Goal: Task Accomplishment & Management: Complete application form

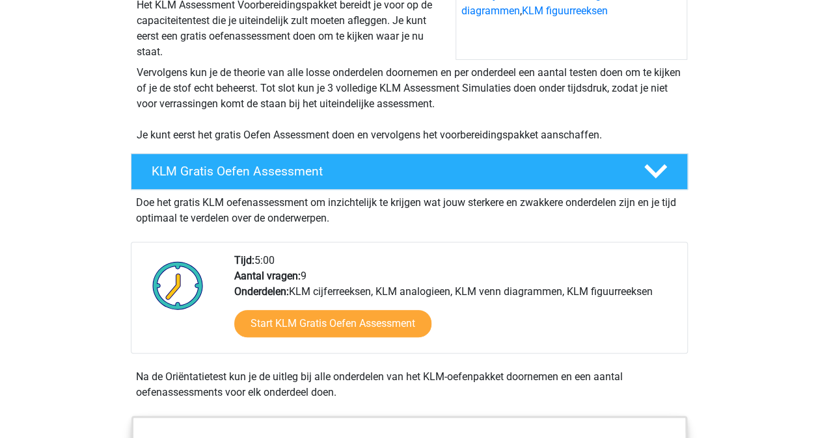
scroll to position [213, 0]
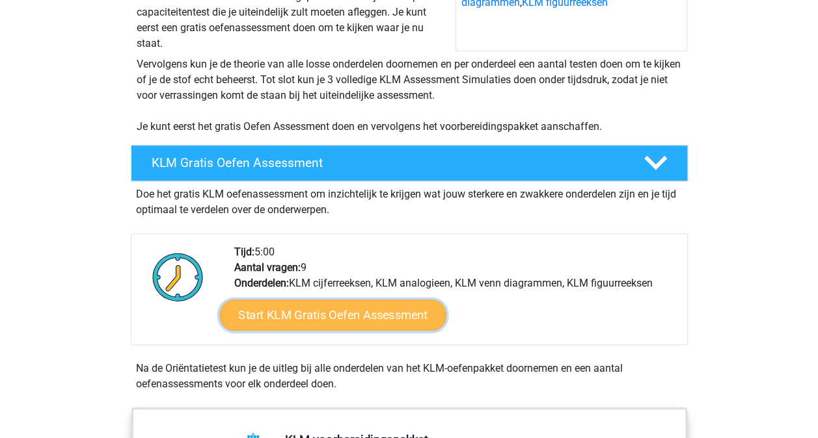
click at [293, 314] on link "Start KLM Gratis Oefen Assessment" at bounding box center [332, 314] width 226 height 31
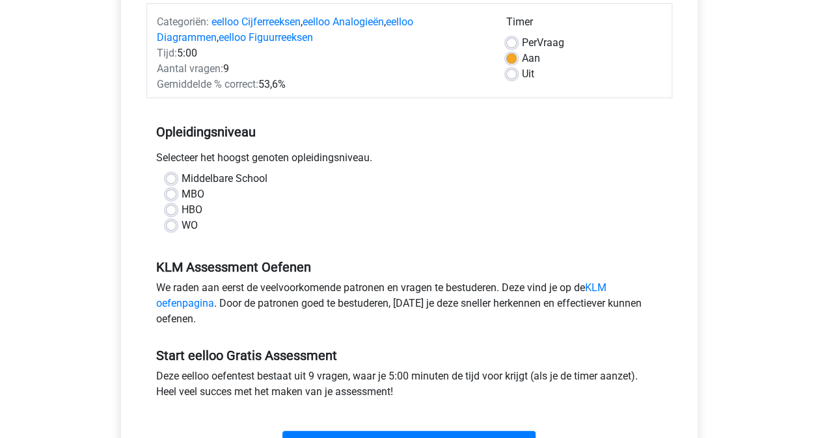
scroll to position [167, 0]
click at [181, 194] on label "MBO" at bounding box center [192, 194] width 23 height 16
click at [174, 194] on input "MBO" at bounding box center [171, 192] width 10 height 13
radio input "true"
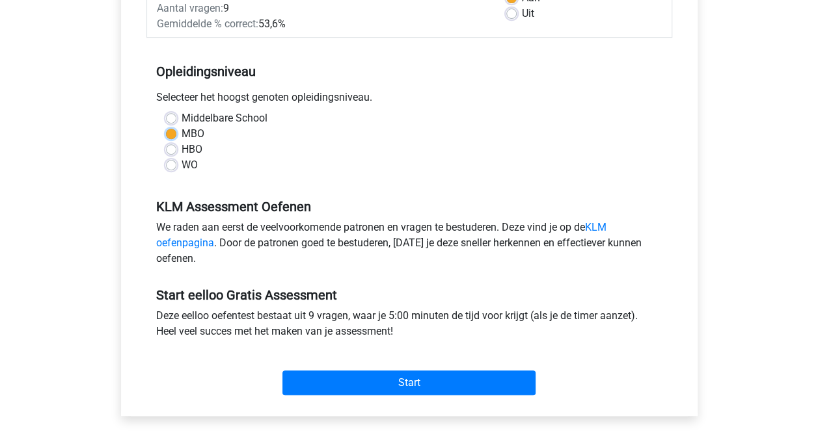
scroll to position [226, 0]
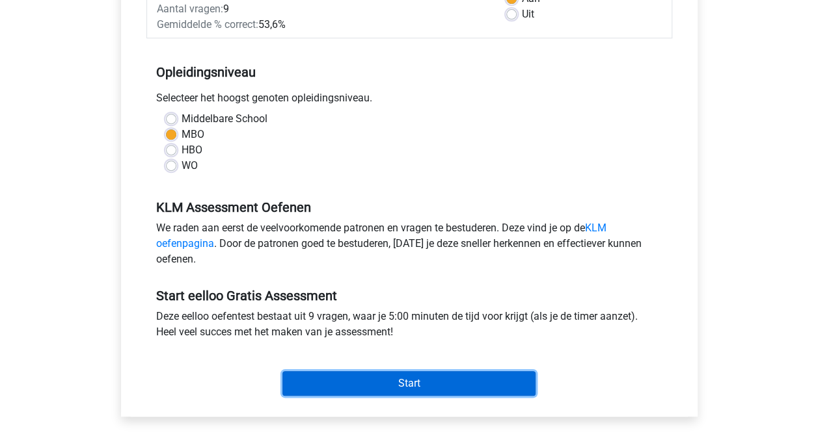
click at [403, 384] on input "Start" at bounding box center [408, 383] width 253 height 25
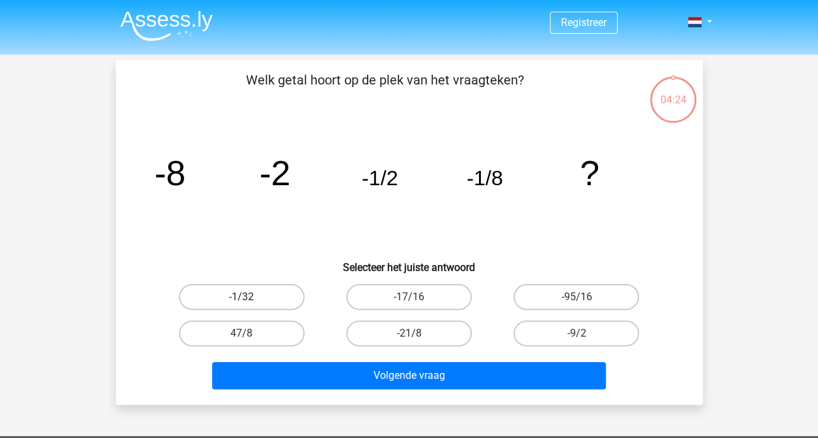
click at [228, 293] on label "-1/32" at bounding box center [242, 297] width 126 height 26
click at [241, 297] on input "-1/32" at bounding box center [245, 301] width 8 height 8
radio input "true"
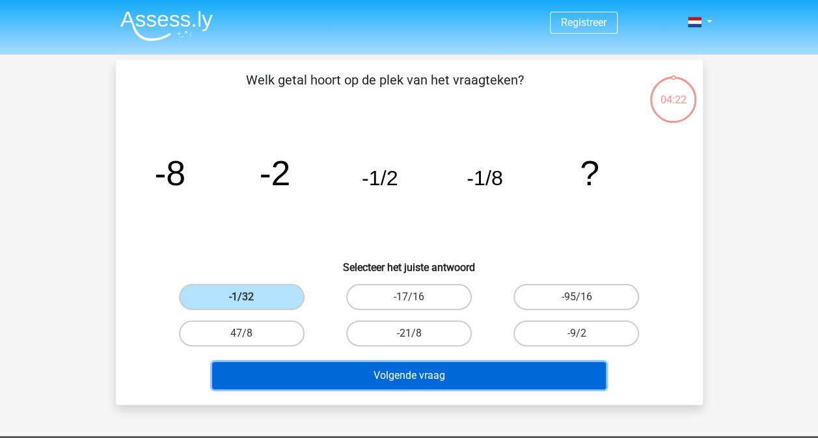
click at [381, 373] on button "Volgende vraag" at bounding box center [409, 375] width 394 height 27
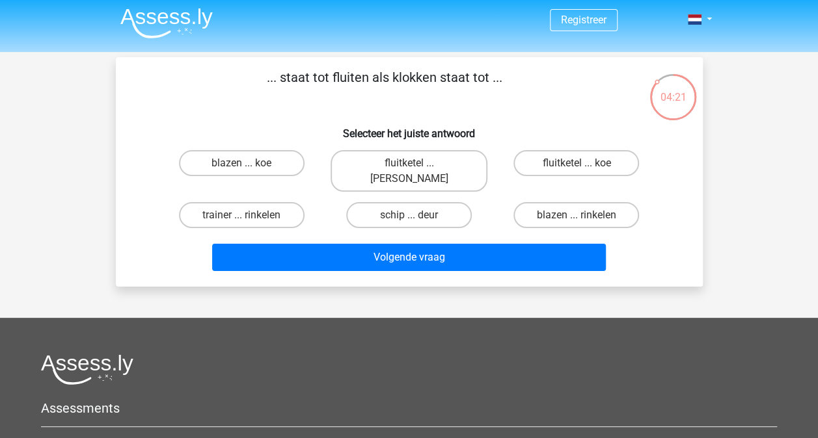
scroll to position [1, 0]
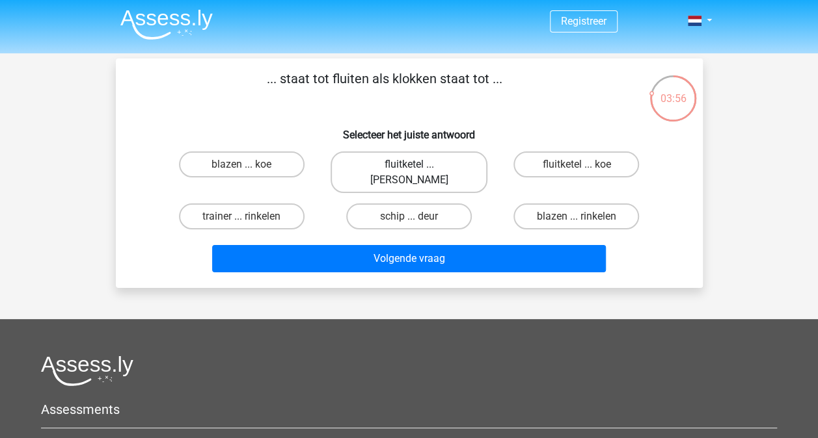
click at [422, 161] on label "fluitketel ... [PERSON_NAME]" at bounding box center [408, 173] width 157 height 42
click at [417, 165] on input "fluitketel ... [PERSON_NAME]" at bounding box center [412, 169] width 8 height 8
radio input "true"
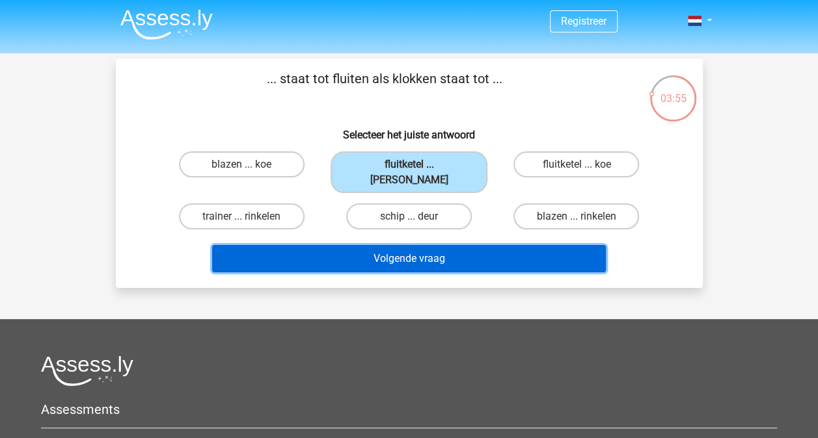
click at [416, 245] on button "Volgende vraag" at bounding box center [409, 258] width 394 height 27
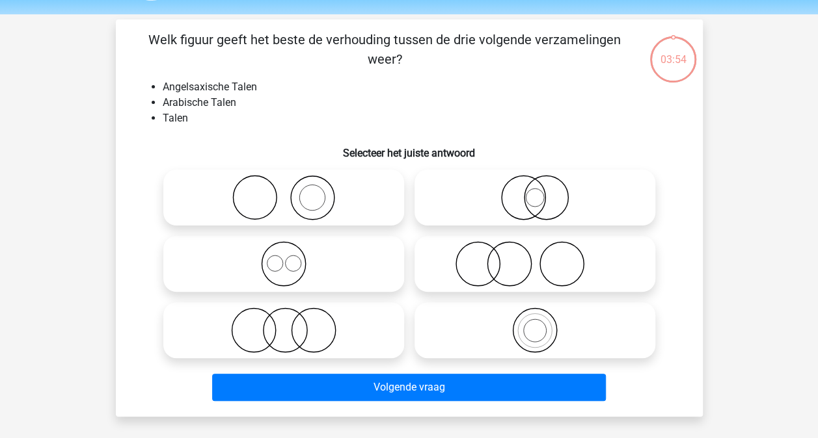
scroll to position [60, 0]
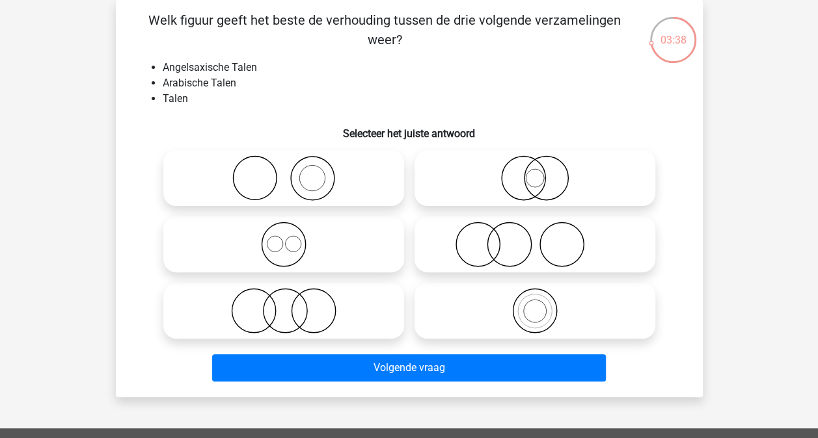
click at [301, 297] on icon at bounding box center [283, 311] width 230 height 46
click at [292, 297] on input "radio" at bounding box center [288, 300] width 8 height 8
radio input "true"
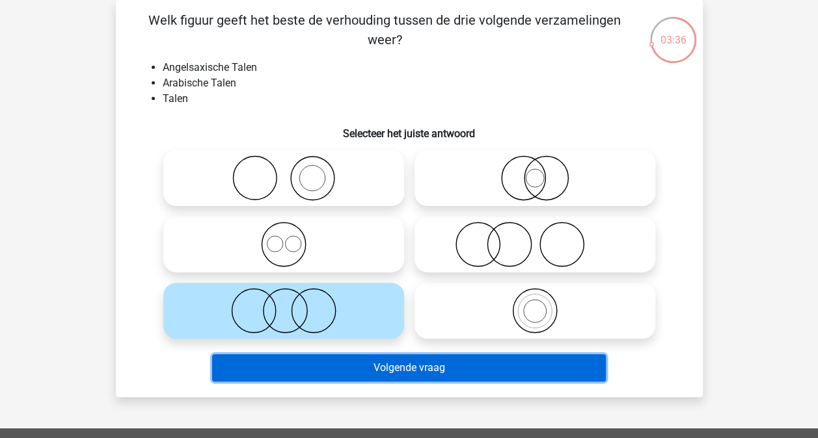
click at [421, 377] on button "Volgende vraag" at bounding box center [409, 367] width 394 height 27
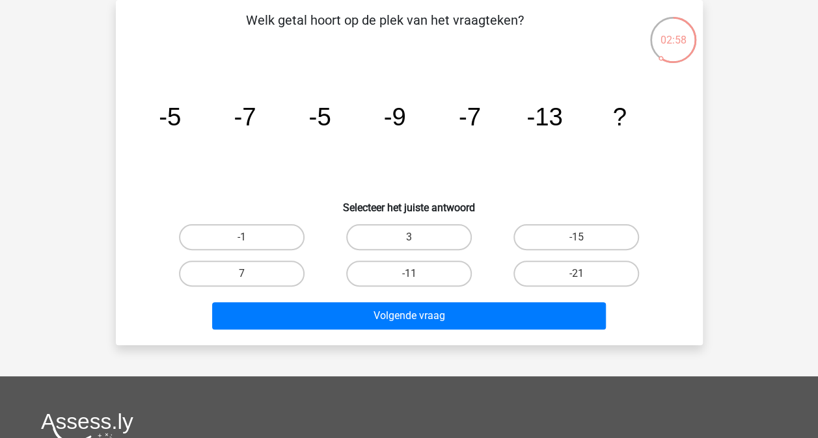
drag, startPoint x: 574, startPoint y: 285, endPoint x: 563, endPoint y: 298, distance: 16.7
click at [563, 298] on div "Welk getal hoort op de plek van het vraagteken? image/svg+xml -5 -7 -5 -9 -7 -1…" at bounding box center [409, 172] width 576 height 325
click at [567, 272] on label "-21" at bounding box center [576, 274] width 126 height 26
click at [576, 274] on input "-21" at bounding box center [580, 278] width 8 height 8
radio input "true"
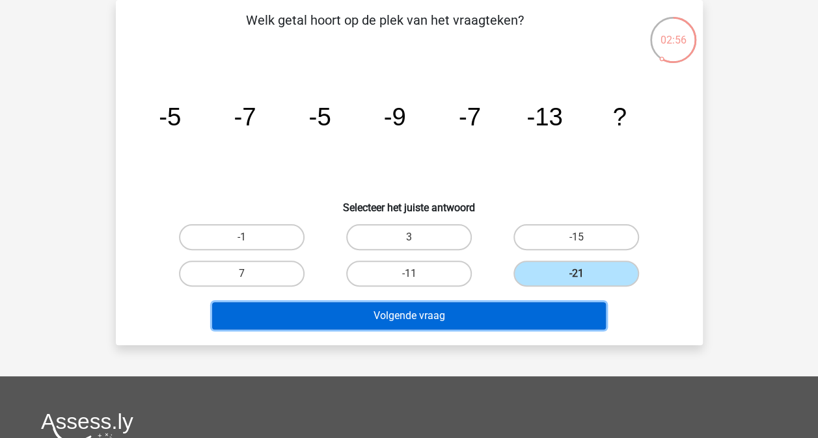
click at [493, 306] on button "Volgende vraag" at bounding box center [409, 315] width 394 height 27
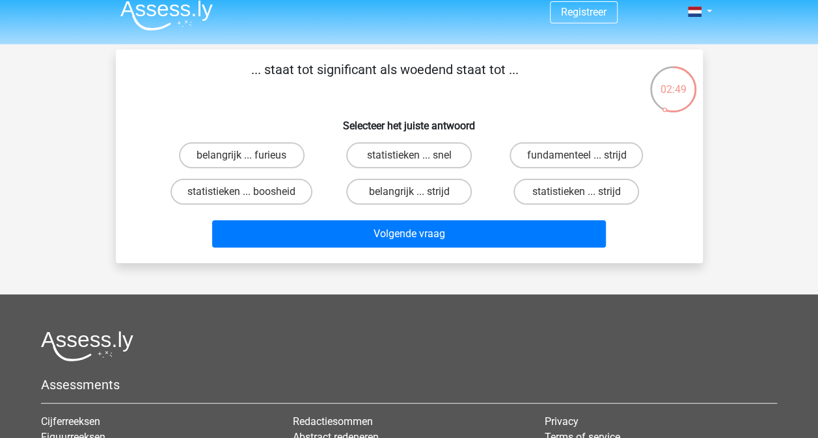
scroll to position [0, 0]
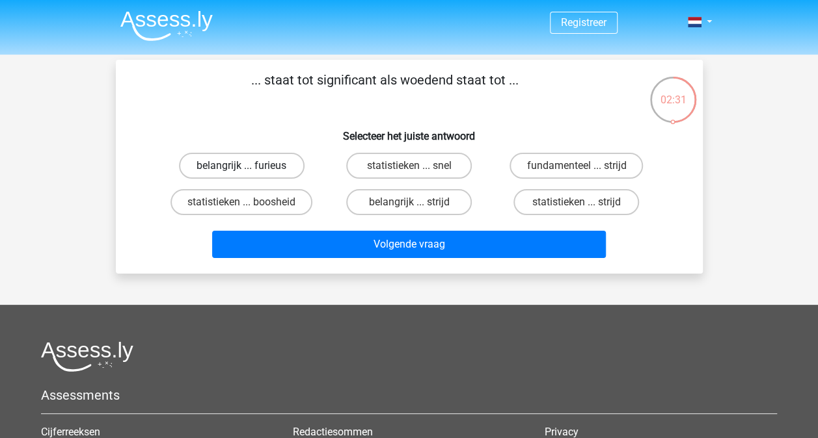
click at [230, 162] on label "belangrijk ... furieus" at bounding box center [242, 166] width 126 height 26
click at [241, 166] on input "belangrijk ... furieus" at bounding box center [245, 170] width 8 height 8
radio input "true"
click at [273, 208] on label "statistieken ... boosheid" at bounding box center [241, 202] width 142 height 26
click at [250, 208] on input "statistieken ... boosheid" at bounding box center [245, 206] width 8 height 8
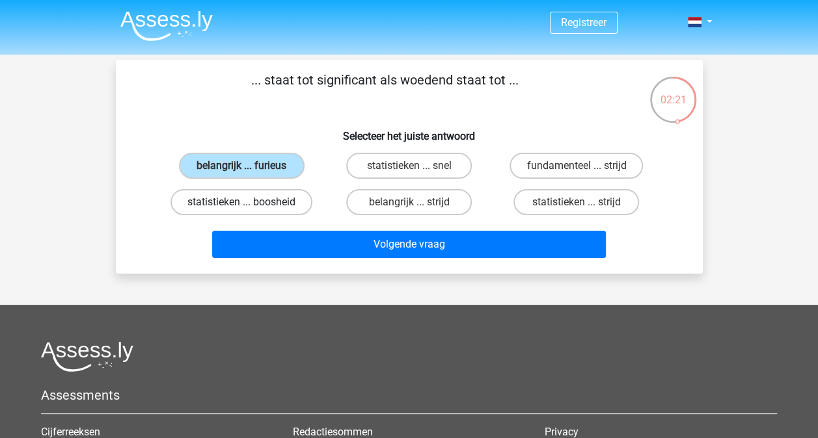
radio input "true"
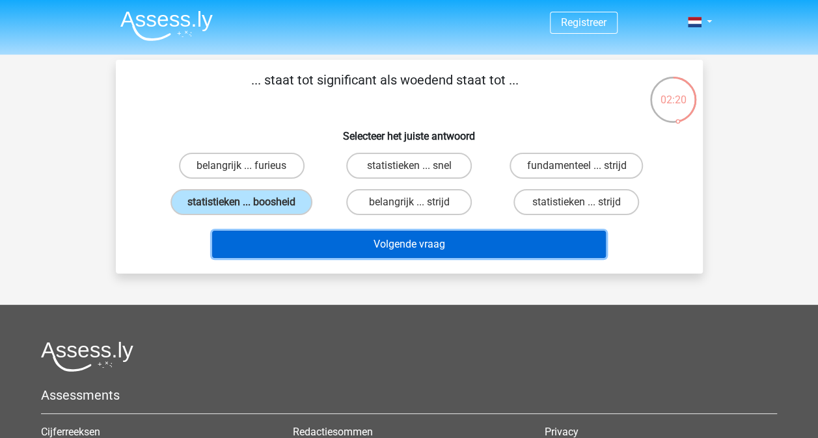
click at [407, 245] on button "Volgende vraag" at bounding box center [409, 244] width 394 height 27
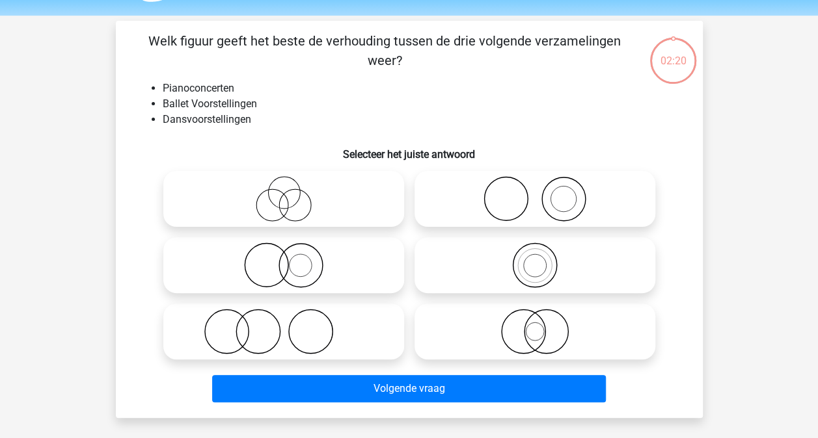
scroll to position [60, 0]
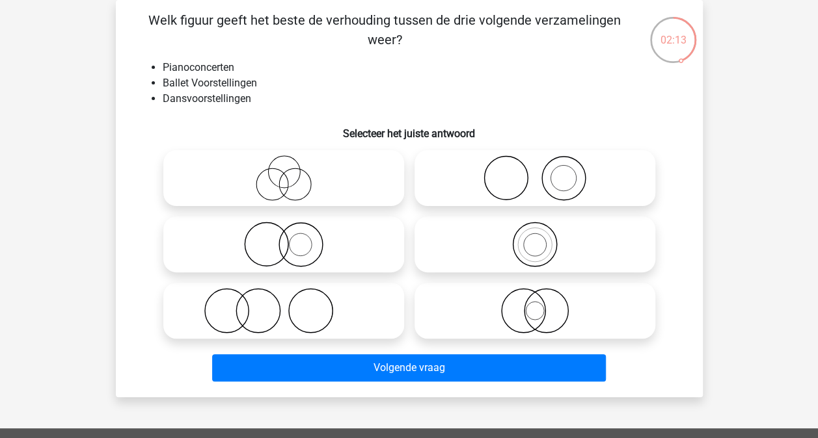
click at [314, 183] on icon at bounding box center [283, 178] width 230 height 46
click at [292, 172] on input "radio" at bounding box center [288, 167] width 8 height 8
radio input "true"
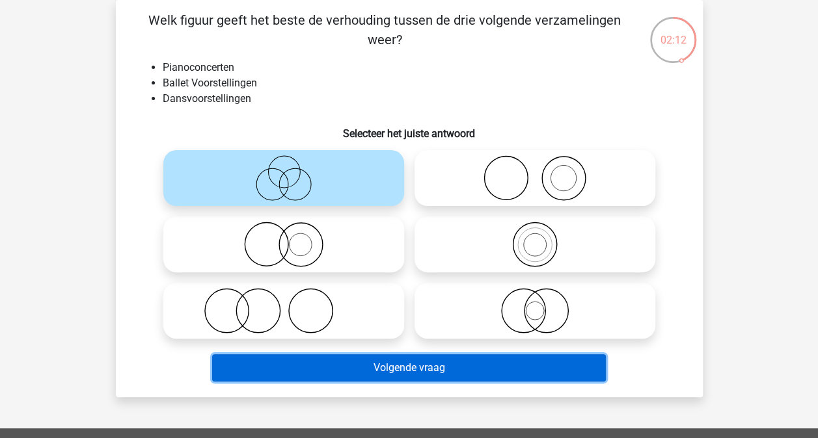
click at [403, 379] on button "Volgende vraag" at bounding box center [409, 367] width 394 height 27
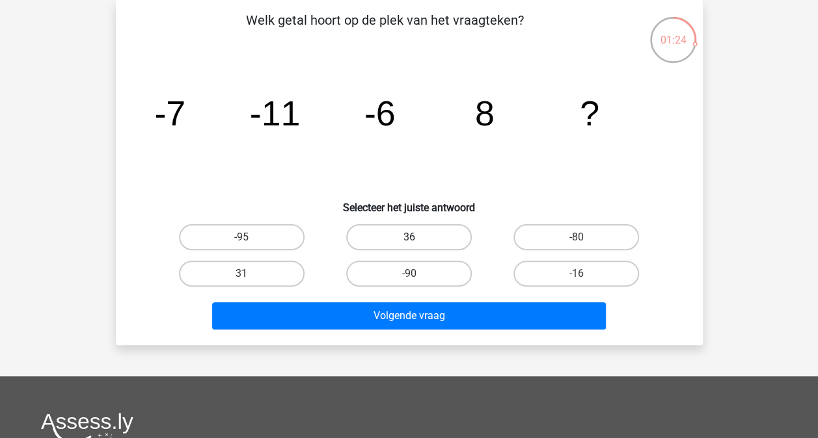
click at [414, 227] on label "36" at bounding box center [409, 237] width 126 height 26
click at [414, 237] on input "36" at bounding box center [412, 241] width 8 height 8
radio input "true"
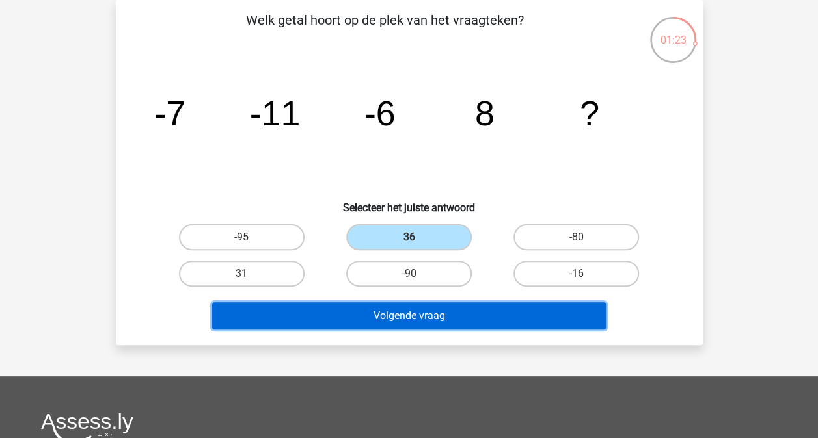
click at [419, 317] on button "Volgende vraag" at bounding box center [409, 315] width 394 height 27
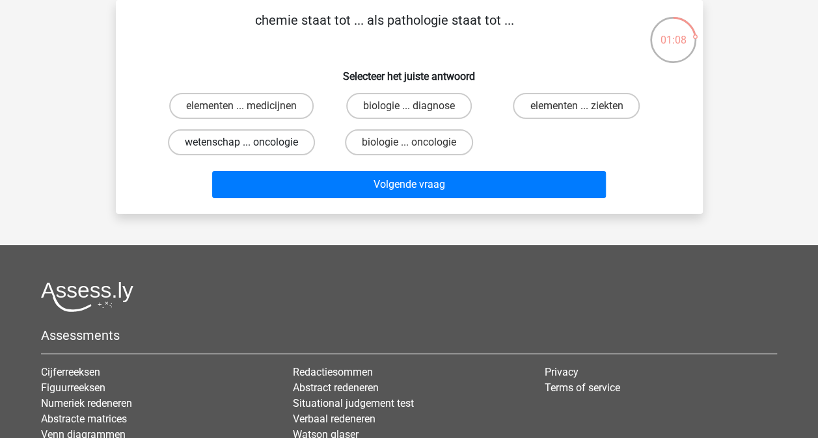
click at [265, 131] on label "wetenschap ... oncologie" at bounding box center [241, 142] width 147 height 26
click at [250, 142] on input "wetenschap ... oncologie" at bounding box center [245, 146] width 8 height 8
radio input "true"
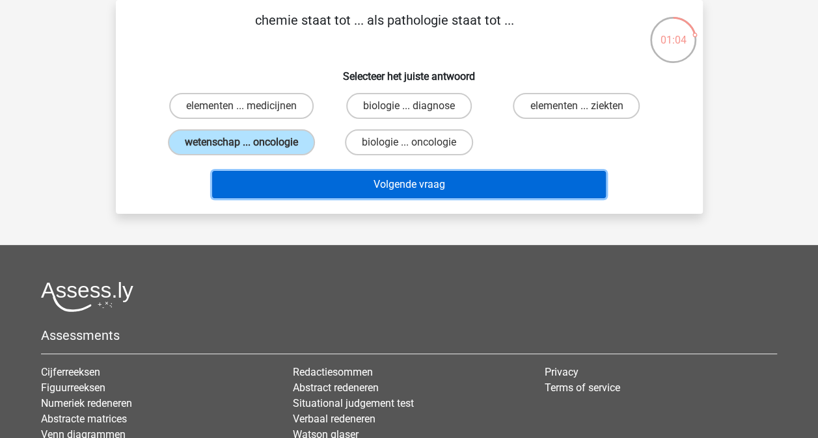
click at [386, 173] on button "Volgende vraag" at bounding box center [409, 184] width 394 height 27
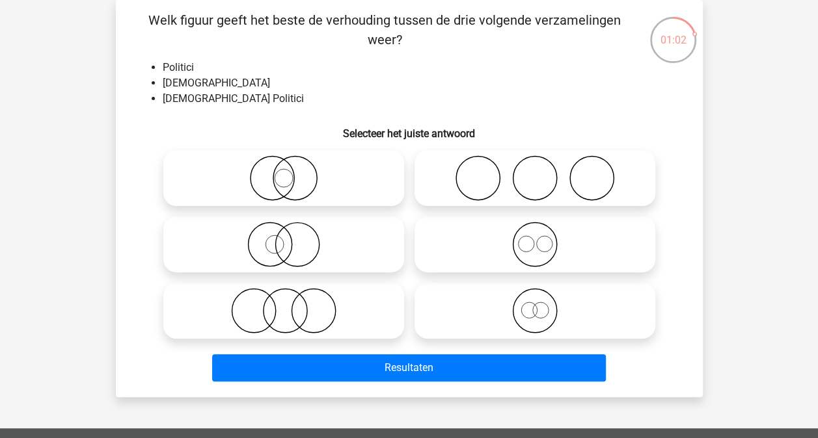
click at [247, 170] on icon at bounding box center [283, 178] width 230 height 46
click at [284, 170] on input "radio" at bounding box center [288, 167] width 8 height 8
radio input "true"
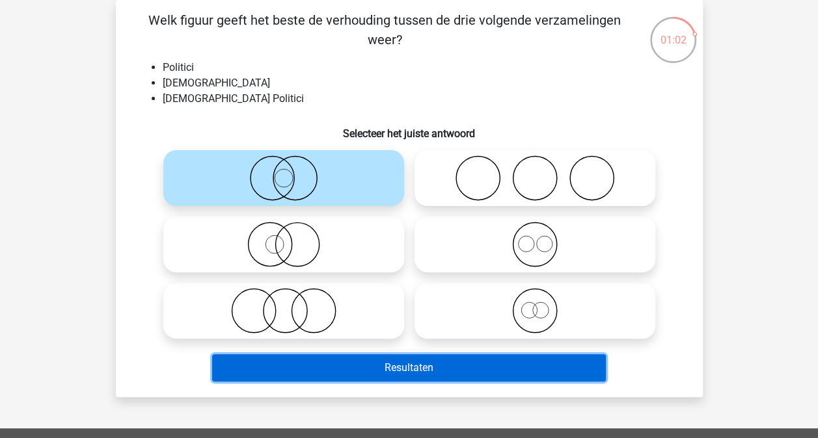
click at [433, 363] on button "Resultaten" at bounding box center [409, 367] width 394 height 27
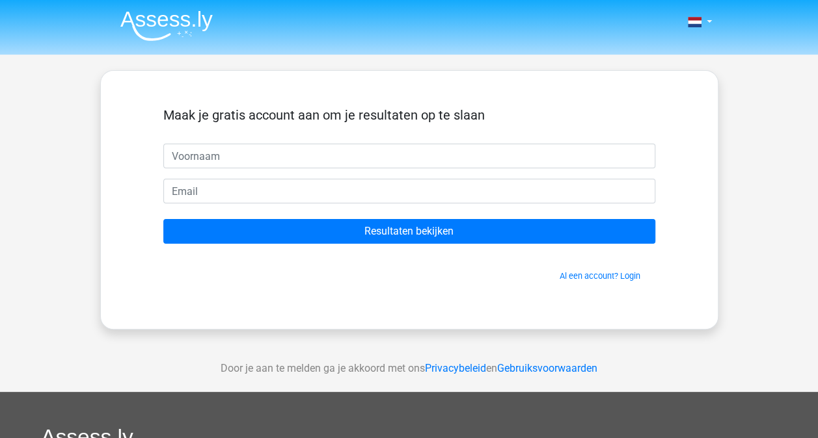
click at [342, 152] on input "text" at bounding box center [409, 156] width 492 height 25
type input "Gilvan"
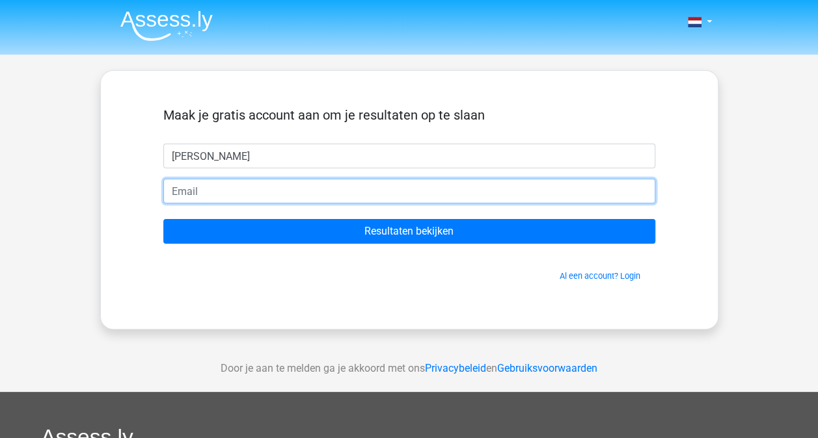
click at [301, 188] on input "email" at bounding box center [409, 191] width 492 height 25
type input "gilvantd@gmail.com"
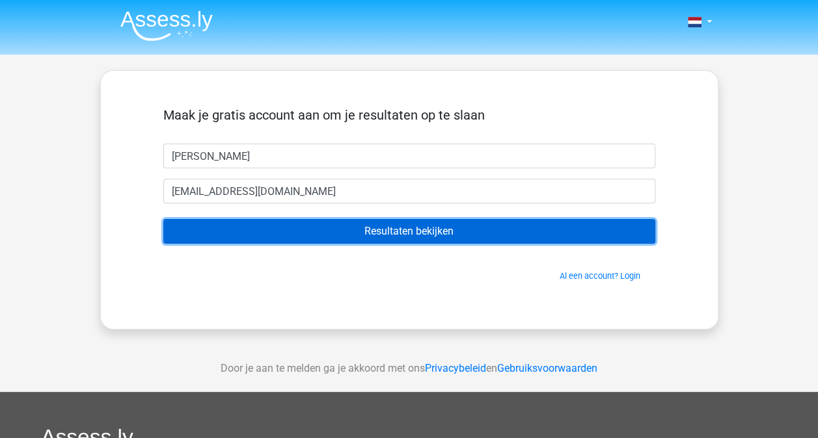
click at [372, 236] on input "Resultaten bekijken" at bounding box center [409, 231] width 492 height 25
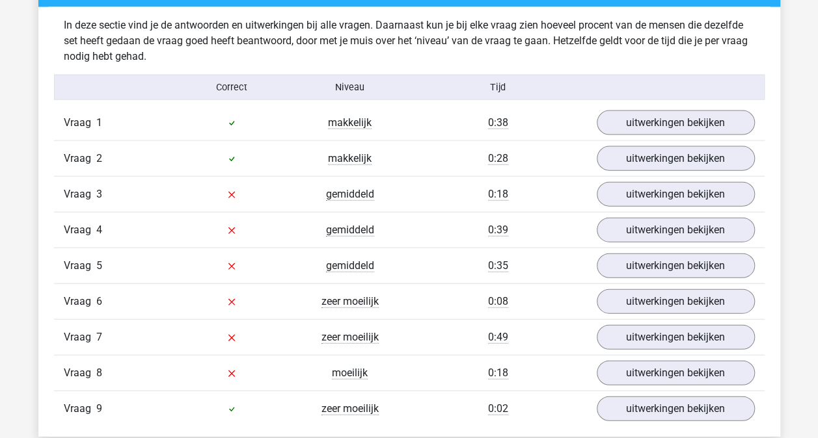
scroll to position [1376, 0]
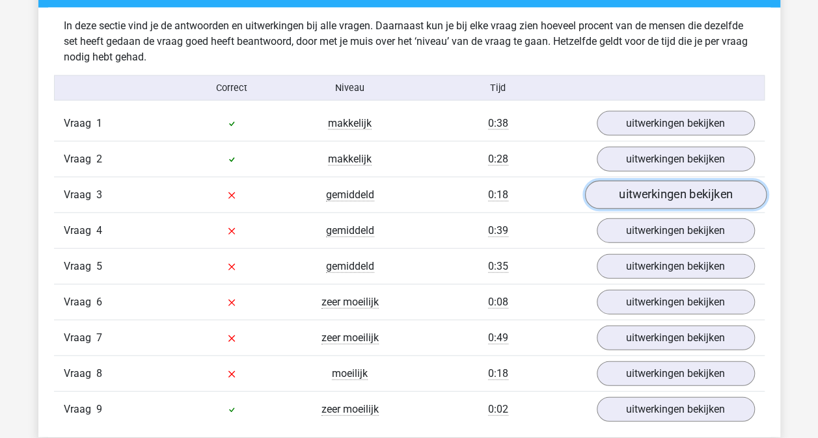
click at [634, 187] on link "uitwerkingen bekijken" at bounding box center [674, 195] width 181 height 29
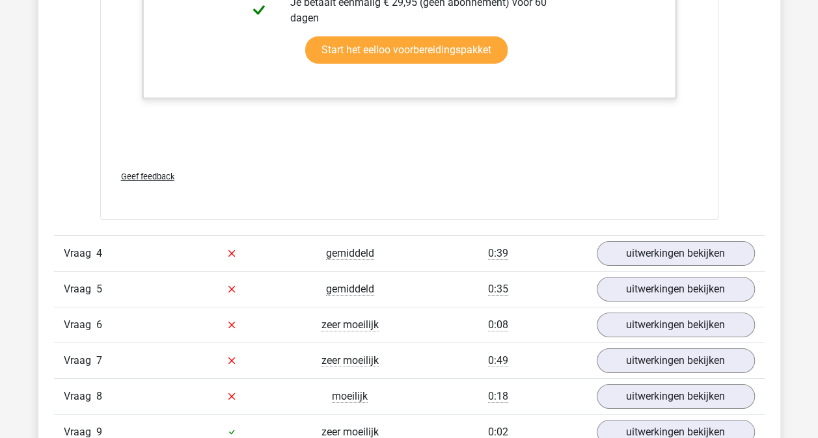
scroll to position [2191, 0]
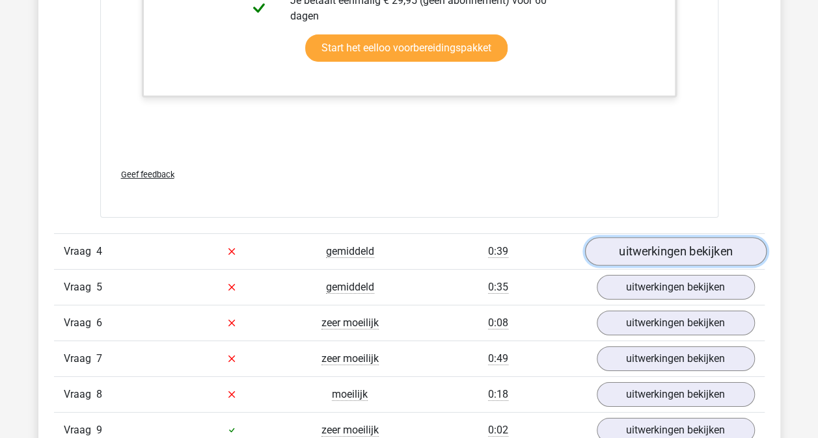
click at [644, 248] on link "uitwerkingen bekijken" at bounding box center [674, 251] width 181 height 29
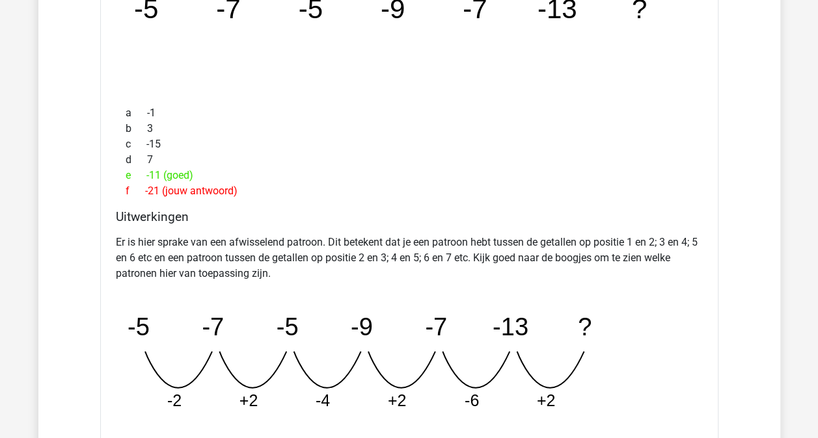
scroll to position [2580, 0]
